Goal: Task Accomplishment & Management: Complete application form

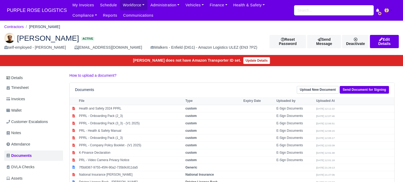
click at [338, 7] on input "search" at bounding box center [334, 10] width 80 height 10
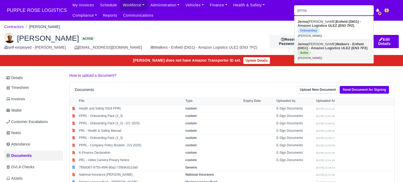
click at [337, 46] on strong "Walkers - Enfield (DIG1) - Amazon Logistics ULEZ (EN3 7PZ)" at bounding box center [333, 46] width 70 height 8
type input "[PERSON_NAME]"
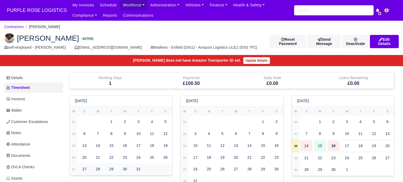
scroll to position [53, 0]
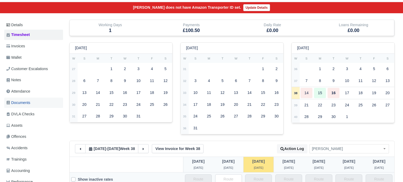
click at [32, 103] on link "Documents" at bounding box center [33, 103] width 59 height 10
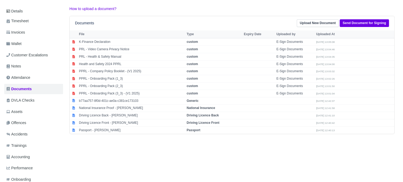
scroll to position [103, 0]
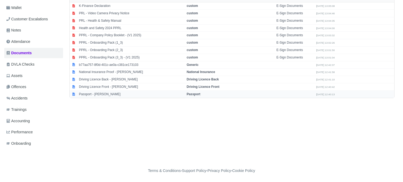
click at [194, 95] on strong "Passport" at bounding box center [194, 95] width 14 height 4
select select "passport"
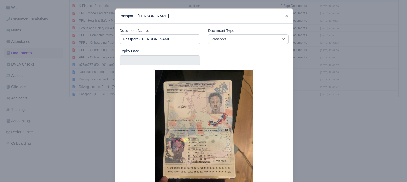
click at [319, 128] on div at bounding box center [203, 91] width 407 height 182
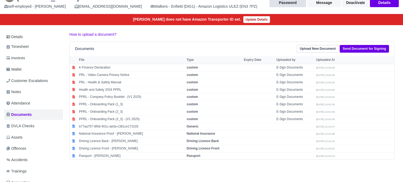
scroll to position [0, 0]
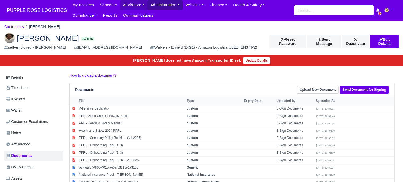
click at [159, 5] on link "Administration" at bounding box center [164, 5] width 35 height 10
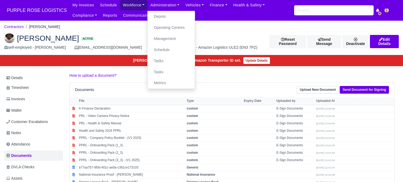
click at [135, 4] on link "Workforce" at bounding box center [134, 5] width 28 height 10
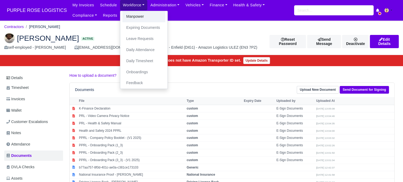
click at [137, 17] on link "Manpower" at bounding box center [143, 16] width 43 height 11
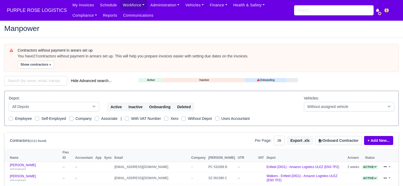
select select "25"
click at [338, 140] on button "Onboard Contractor" at bounding box center [338, 140] width 47 height 9
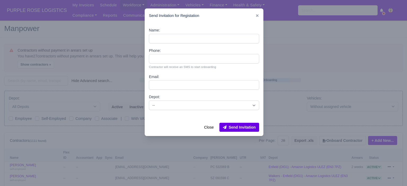
click at [309, 14] on div at bounding box center [203, 93] width 407 height 186
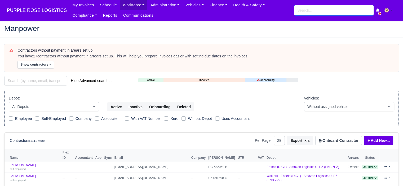
click at [301, 10] on input "search" at bounding box center [334, 10] width 80 height 10
type input "a"
click at [347, 134] on div "Contractors (1111 found) Per Page: 10 25 50 Export .xls Onboard Contractor + Ad…" at bounding box center [202, 141] width 394 height 16
click at [345, 139] on button "Onboard Contractor" at bounding box center [338, 140] width 47 height 9
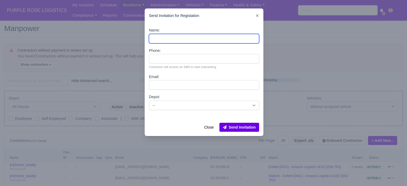
click at [161, 41] on input "Name:" at bounding box center [204, 39] width 110 height 10
click at [174, 39] on input "adomako" at bounding box center [204, 39] width 110 height 10
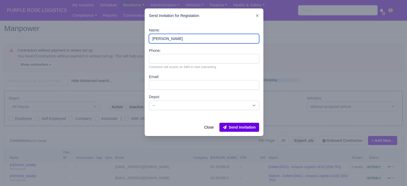
click at [174, 39] on input "adomako" at bounding box center [204, 39] width 110 height 10
paste input "[PERSON_NAME]"
type input "[PERSON_NAME]"
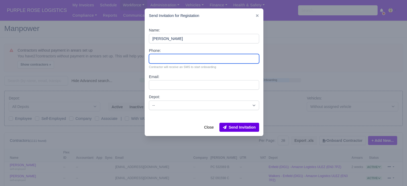
click at [162, 60] on input "Phone:" at bounding box center [204, 59] width 110 height 10
paste input "44 7787 974849"
type input "44 7787 974849"
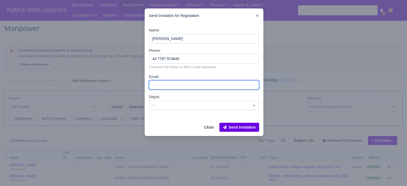
click at [182, 86] on input "Email:" at bounding box center [204, 85] width 110 height 10
paste input "[EMAIL_ADDRESS][DOMAIN_NAME]"
type input "[EMAIL_ADDRESS][DOMAIN_NAME]"
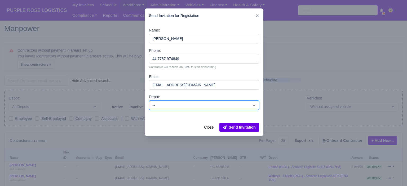
click at [176, 104] on select "-- Enfield (DIG1) - Amazon Logistics ULEZ (EN3 7PZ) Harlow (DHW1) - Amazon Logi…" at bounding box center [204, 106] width 110 height 10
select select "5"
click at [149, 101] on select "-- Enfield (DIG1) - Amazon Logistics ULEZ (EN3 7PZ) Harlow (DHW1) - Amazon Logi…" at bounding box center [204, 106] width 110 height 10
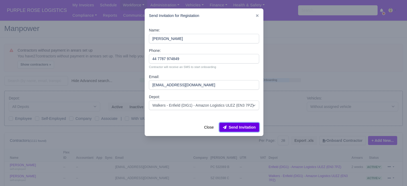
click at [248, 132] on button "Send Invitation" at bounding box center [239, 127] width 40 height 9
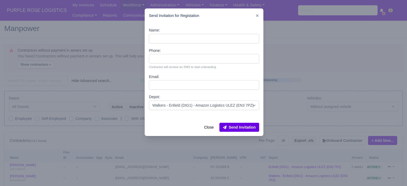
drag, startPoint x: 299, startPoint y: 81, endPoint x: 255, endPoint y: 59, distance: 48.8
click at [298, 80] on div at bounding box center [203, 93] width 407 height 186
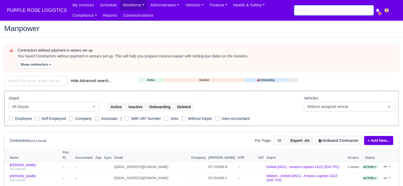
click at [314, 11] on input "search" at bounding box center [334, 10] width 80 height 10
type input "adoma"
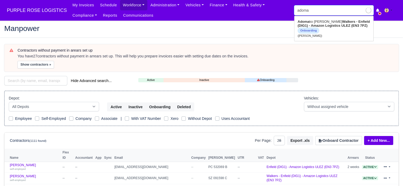
type input "adomako Obeng"
click at [356, 29] on link "Adoma ko Obeng Walkers - Enfield (DIG1) - Amazon Logistics ULEZ (EN3 7PZ) Onboa…" at bounding box center [333, 28] width 79 height 22
type input "[PERSON_NAME]"
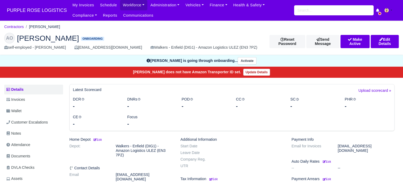
click at [136, 150] on dd "Walkers - Enfield (DIG1) - Amazon Logistics ULEZ (EN3 7PZ)" at bounding box center [144, 151] width 65 height 14
click at [136, 6] on link "Workforce" at bounding box center [134, 5] width 28 height 10
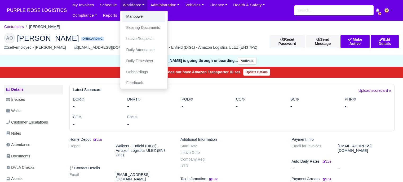
drag, startPoint x: 132, startPoint y: 19, endPoint x: 189, endPoint y: 38, distance: 60.0
click at [133, 19] on link "Manpower" at bounding box center [143, 16] width 43 height 11
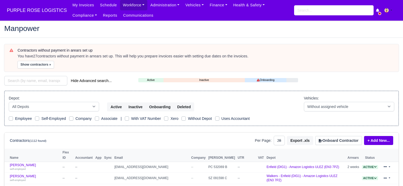
select select "25"
click at [341, 138] on button "Onboard Contractor" at bounding box center [338, 140] width 47 height 9
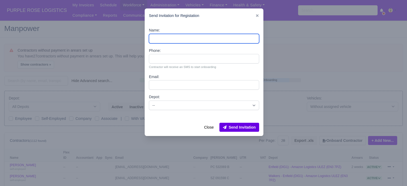
click at [177, 38] on input "Name:" at bounding box center [204, 39] width 110 height 10
paste input "Yuliyan Nonov"
type input "Yuliyan Nonov"
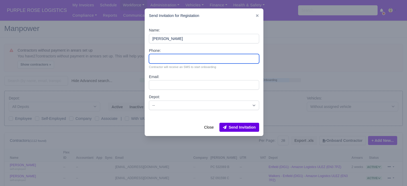
click at [167, 59] on input "Phone:" at bounding box center [204, 59] width 110 height 10
click at [171, 61] on input "Phone:" at bounding box center [204, 59] width 110 height 10
paste input "44 7392 799939"
type input "44 7392 799939"
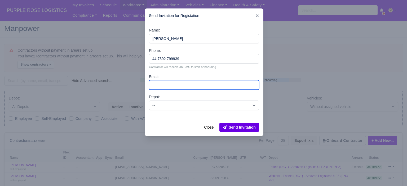
click at [185, 89] on input "Email:" at bounding box center [204, 85] width 110 height 10
paste input "Nonovyuliyan7@gmail.com"
type input "Nonovyuliyan7@gmail.com"
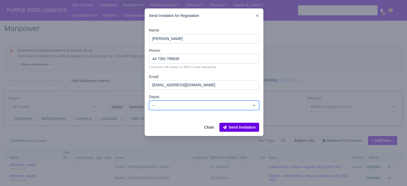
click at [213, 104] on select "-- Enfield (DIG1) - Amazon Logistics ULEZ (EN3 7PZ) Harlow (DHW1) - Amazon Logi…" at bounding box center [204, 106] width 110 height 10
select select "1"
click at [149, 101] on select "-- Enfield (DIG1) - Amazon Logistics ULEZ (EN3 7PZ) Harlow (DHW1) - Amazon Logi…" at bounding box center [204, 106] width 110 height 10
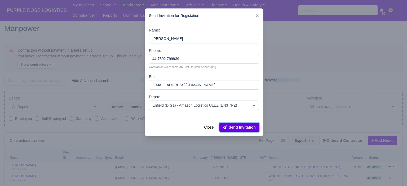
click at [247, 128] on button "Send Invitation" at bounding box center [239, 127] width 40 height 9
